Goal: Information Seeking & Learning: Learn about a topic

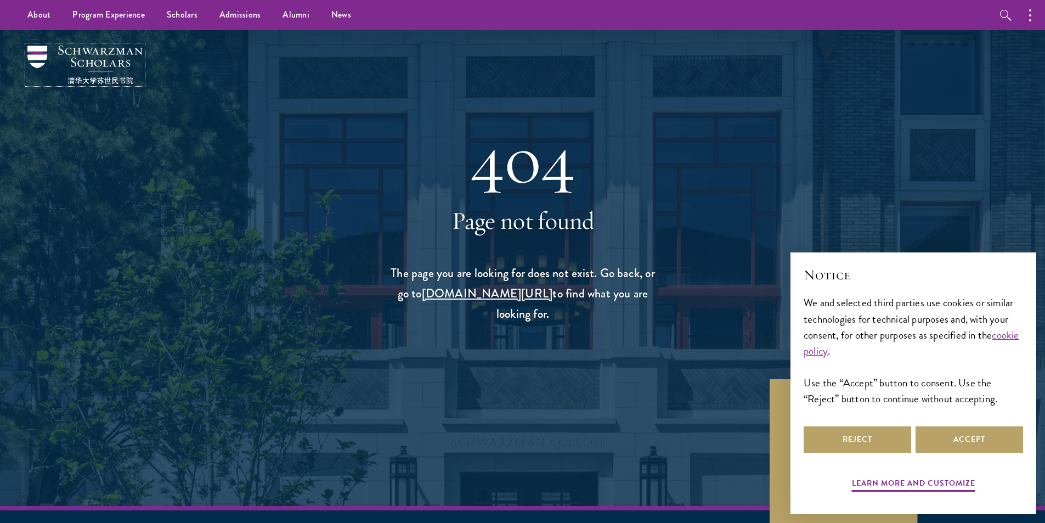
click at [110, 60] on img at bounding box center [84, 65] width 115 height 38
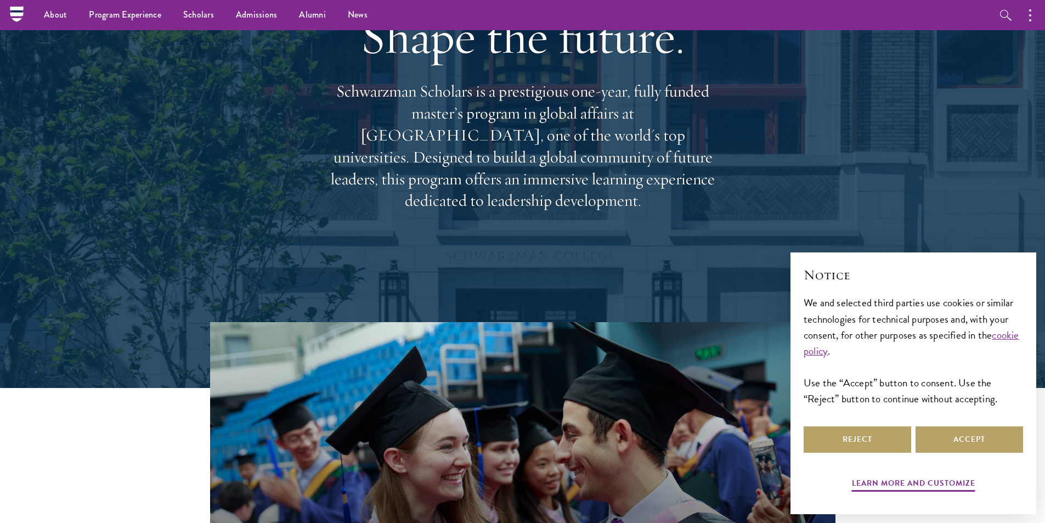
scroll to position [74, 0]
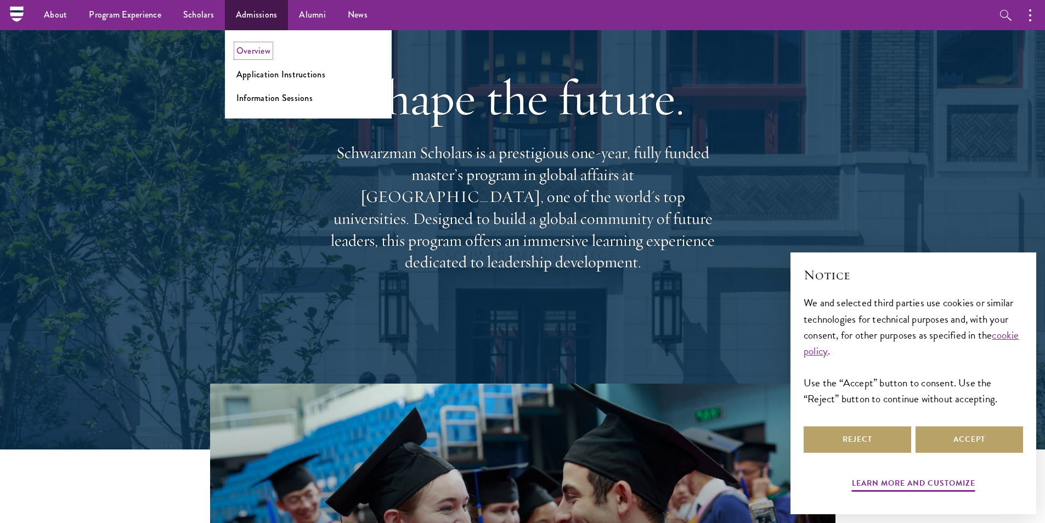
click at [260, 54] on link "Overview" at bounding box center [254, 50] width 34 height 13
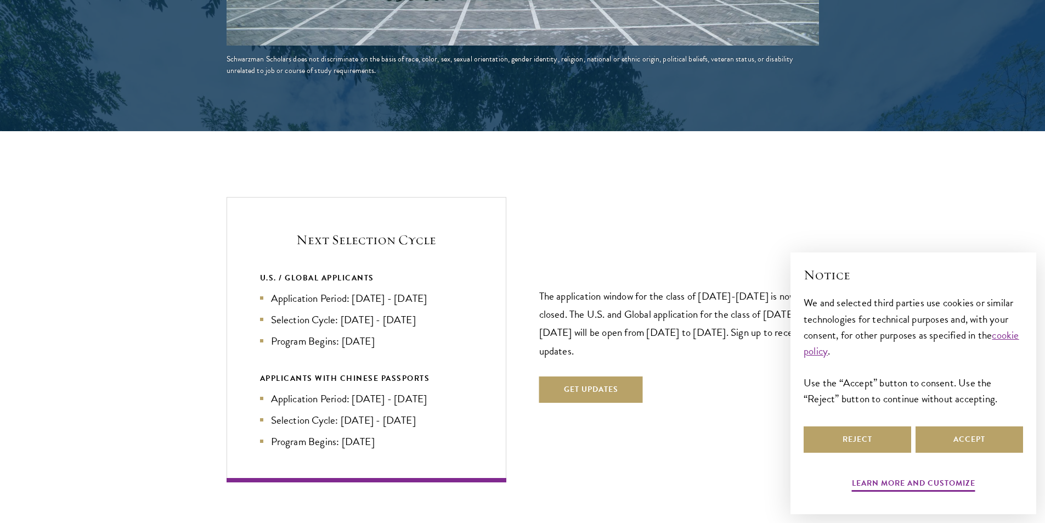
scroll to position [2186, 0]
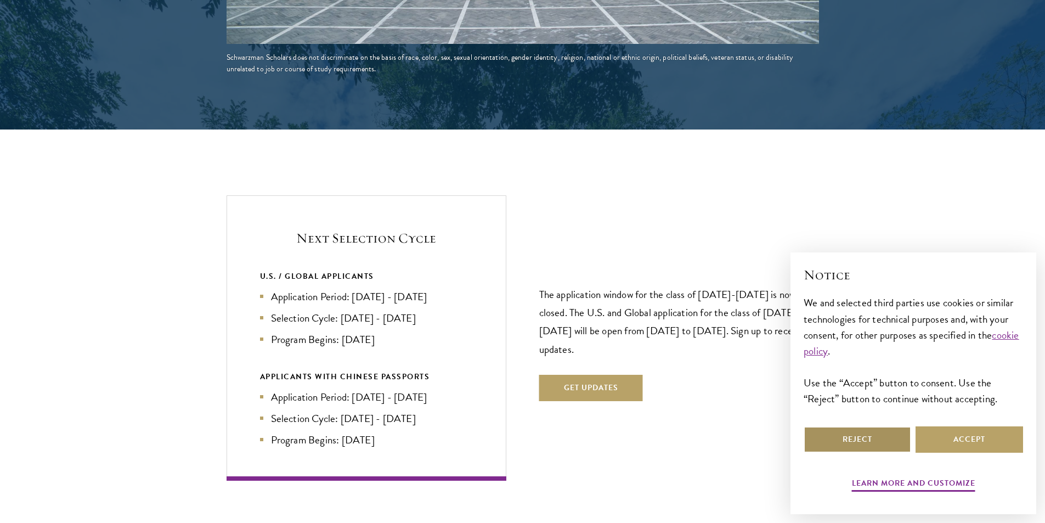
click at [858, 446] on button "Reject" at bounding box center [858, 439] width 108 height 26
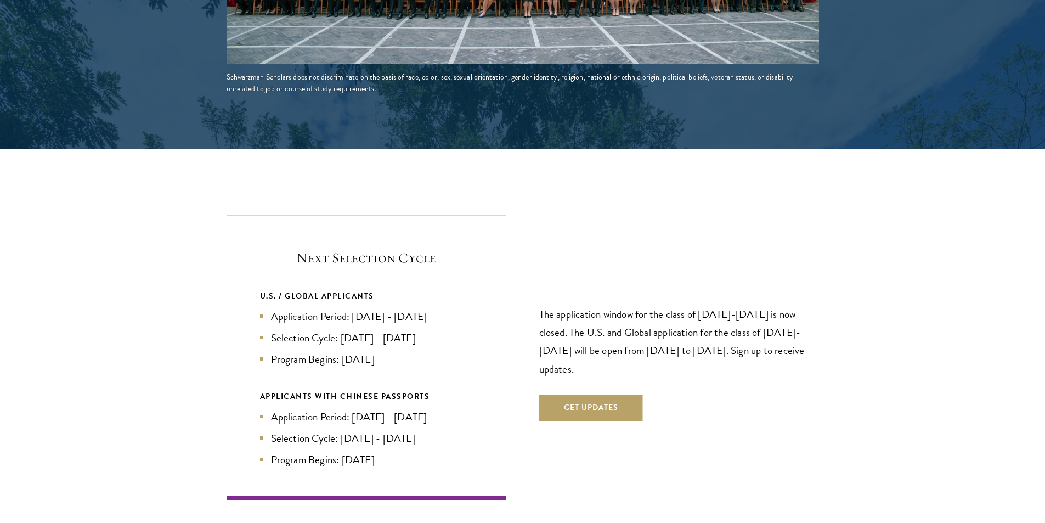
scroll to position [2168, 0]
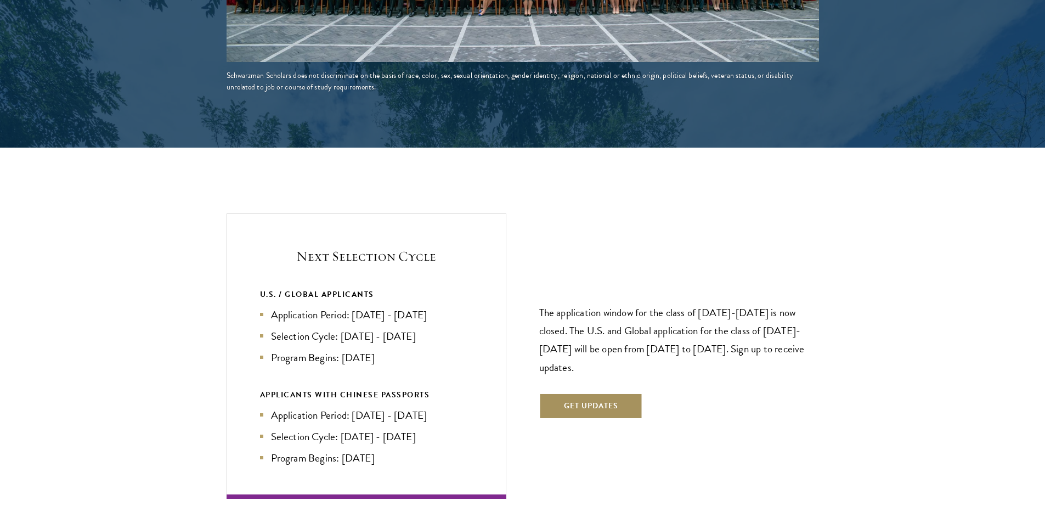
click at [578, 393] on button "Get Updates" at bounding box center [591, 406] width 104 height 26
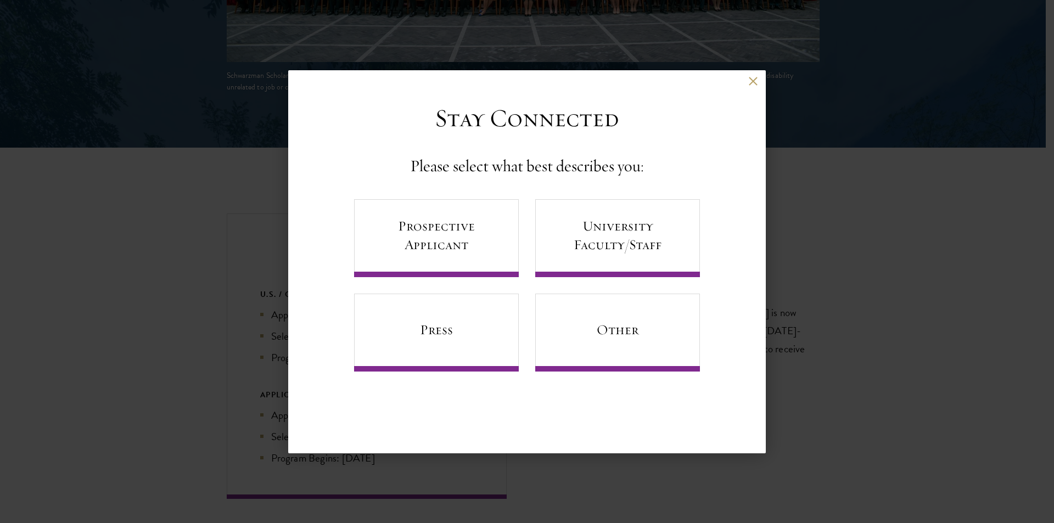
click at [747, 81] on div "Back" at bounding box center [526, 90] width 477 height 26
click at [762, 80] on div "Back" at bounding box center [526, 90] width 477 height 26
click at [756, 80] on button at bounding box center [752, 81] width 9 height 9
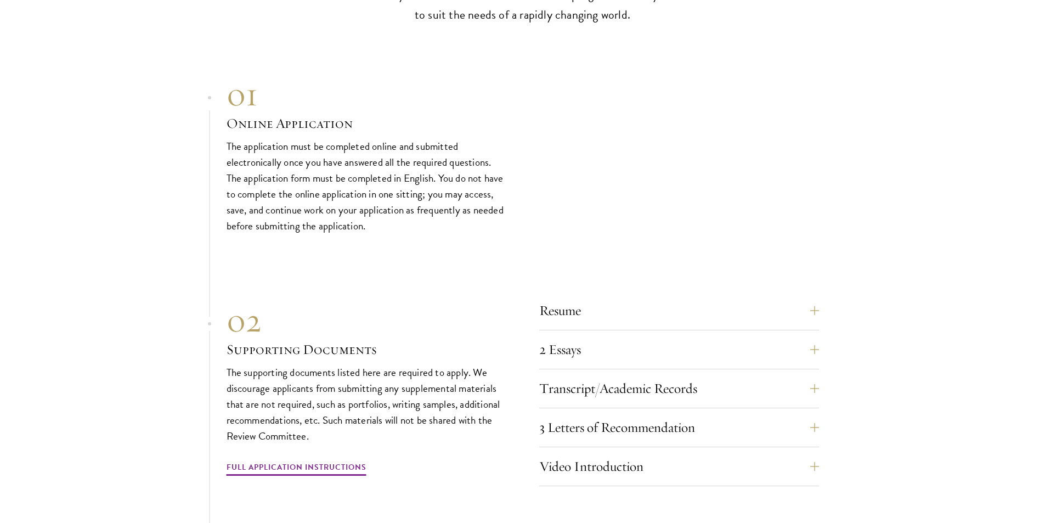
scroll to position [3238, 0]
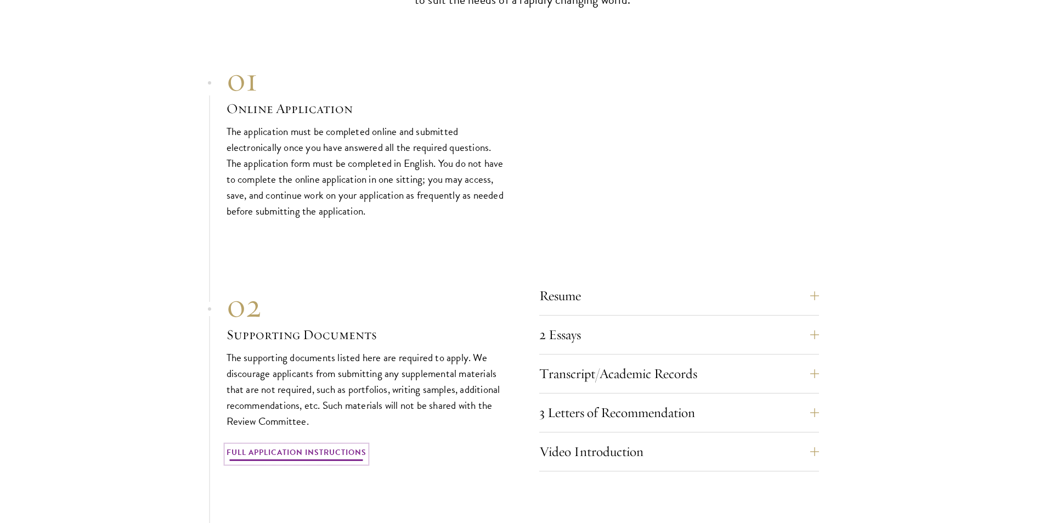
click at [325, 446] on link "Full Application Instructions" at bounding box center [297, 454] width 140 height 17
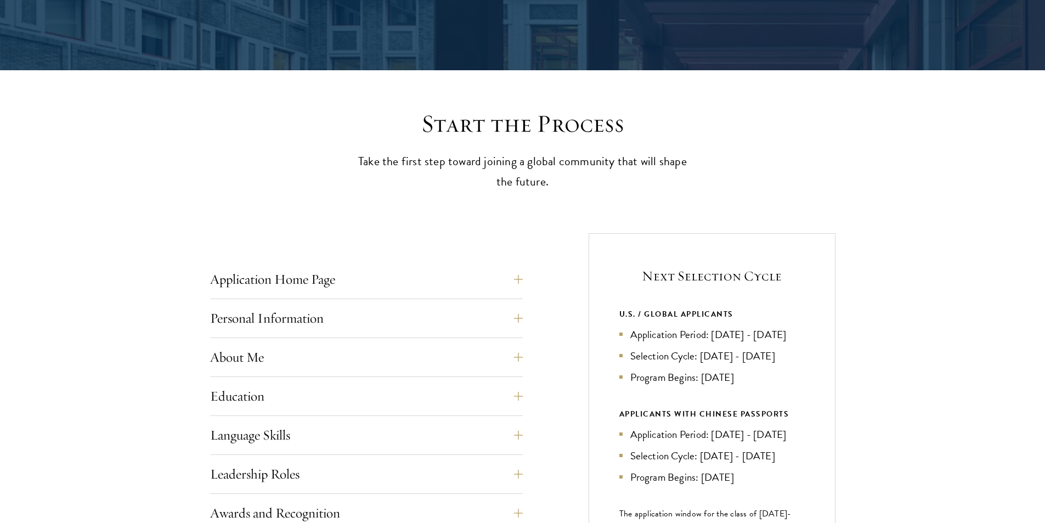
scroll to position [247, 0]
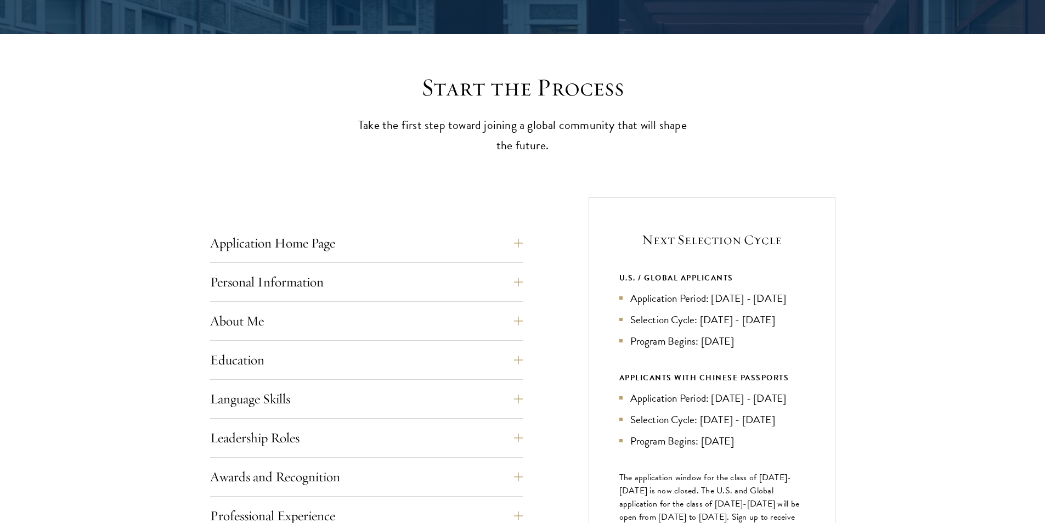
drag, startPoint x: 768, startPoint y: 297, endPoint x: 820, endPoint y: 297, distance: 52.7
click at [820, 297] on div "Next Selection Cycle U.S. / GLOBAL APPLICANTS Application Period: Apr 2026 - Se…" at bounding box center [712, 415] width 247 height 437
click at [781, 298] on li "Application Period: [DATE] - [DATE]" at bounding box center [712, 298] width 185 height 16
drag, startPoint x: 764, startPoint y: 298, endPoint x: 781, endPoint y: 300, distance: 16.6
click at [791, 299] on li "Application Period: [DATE] - [DATE]" at bounding box center [712, 298] width 185 height 16
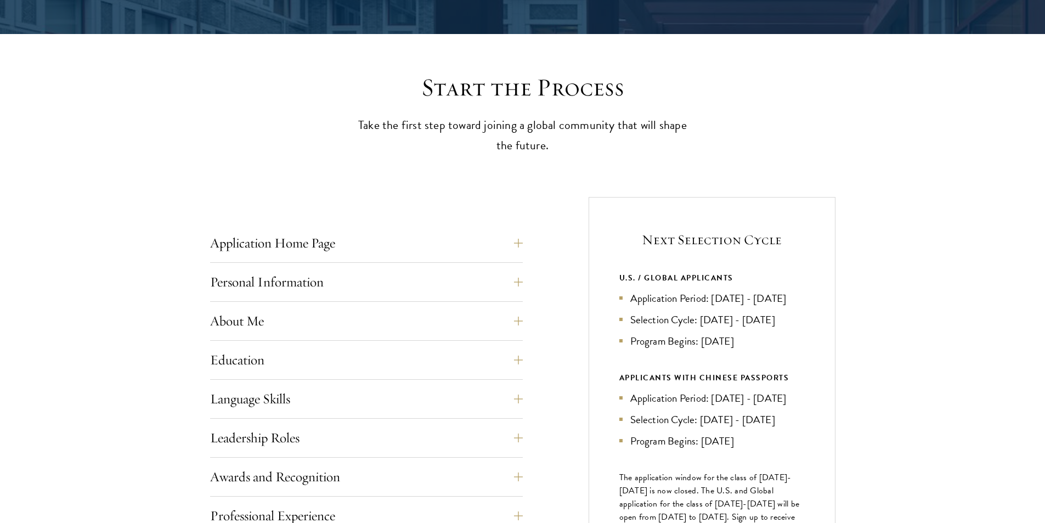
click at [770, 301] on li "Application Period: [DATE] - [DATE]" at bounding box center [712, 298] width 185 height 16
drag, startPoint x: 762, startPoint y: 300, endPoint x: 820, endPoint y: 300, distance: 58.2
click at [820, 300] on div "Next Selection Cycle U.S. / GLOBAL APPLICANTS Application Period: Apr 2026 - Se…" at bounding box center [712, 415] width 247 height 437
copy li "Sep 2026"
